Goal: Navigation & Orientation: Find specific page/section

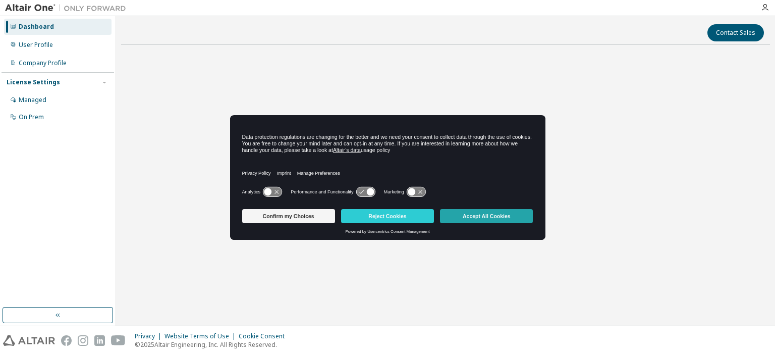
click at [467, 222] on button "Accept All Cookies" at bounding box center [486, 216] width 93 height 14
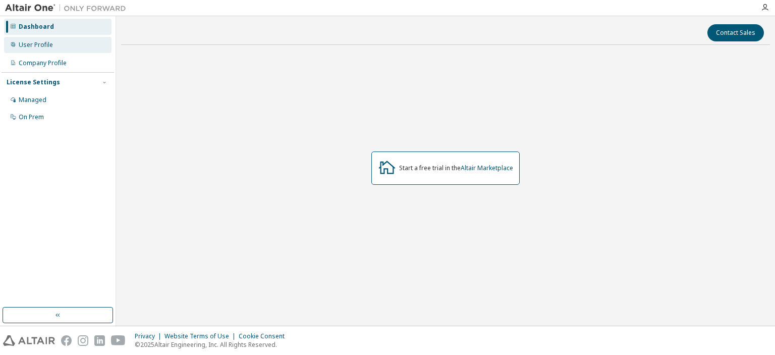
click at [39, 43] on div "User Profile" at bounding box center [36, 45] width 34 height 8
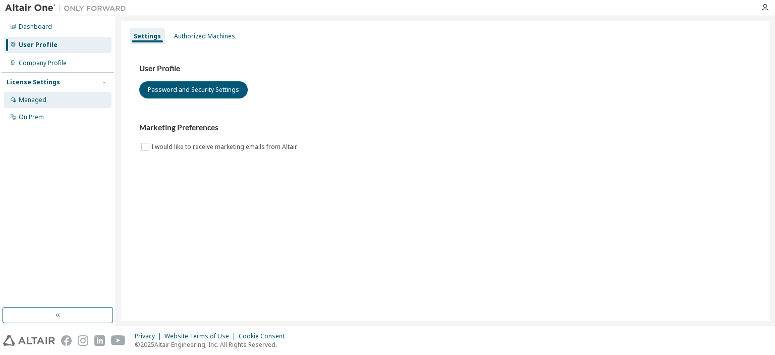
click at [38, 104] on div "Managed" at bounding box center [57, 100] width 107 height 16
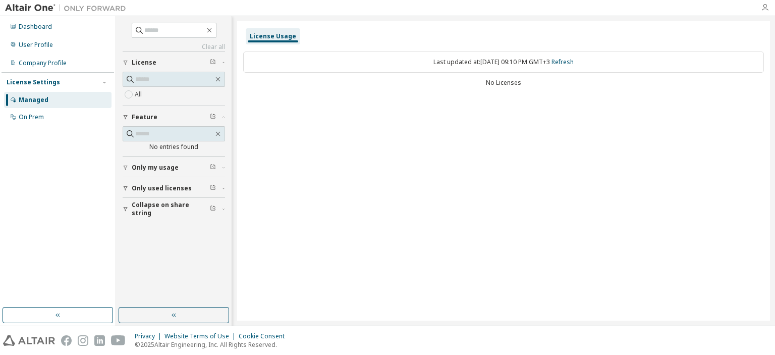
click at [765, 7] on icon "button" at bounding box center [765, 8] width 8 height 8
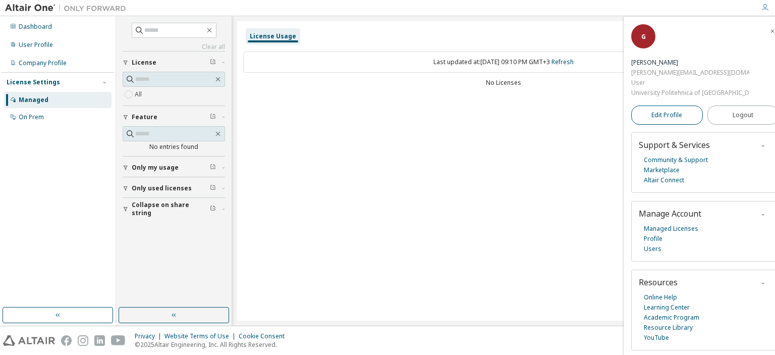
click at [678, 111] on span "Edit Profile" at bounding box center [666, 115] width 31 height 8
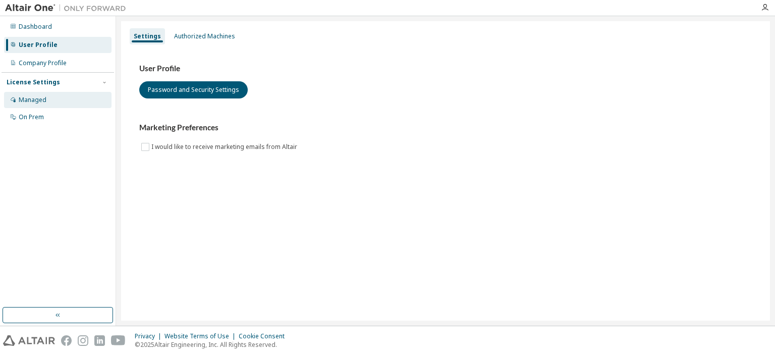
click at [55, 98] on div "Managed" at bounding box center [57, 100] width 107 height 16
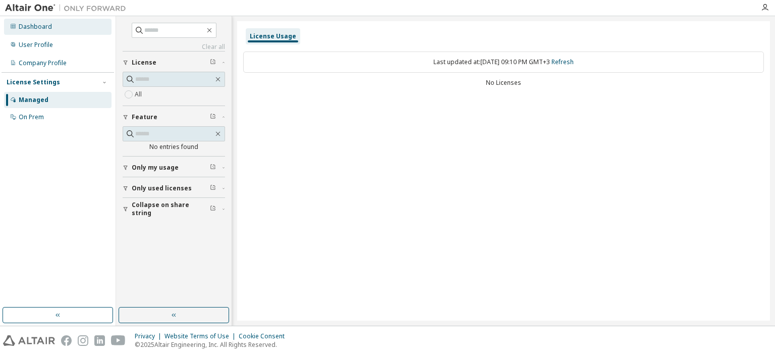
click at [46, 30] on div "Dashboard" at bounding box center [35, 27] width 33 height 8
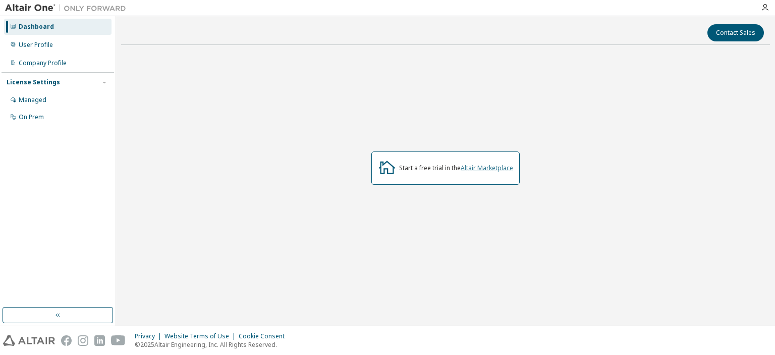
click at [493, 170] on link "Altair Marketplace" at bounding box center [487, 167] width 52 height 9
